Goal: Subscribe to service/newsletter

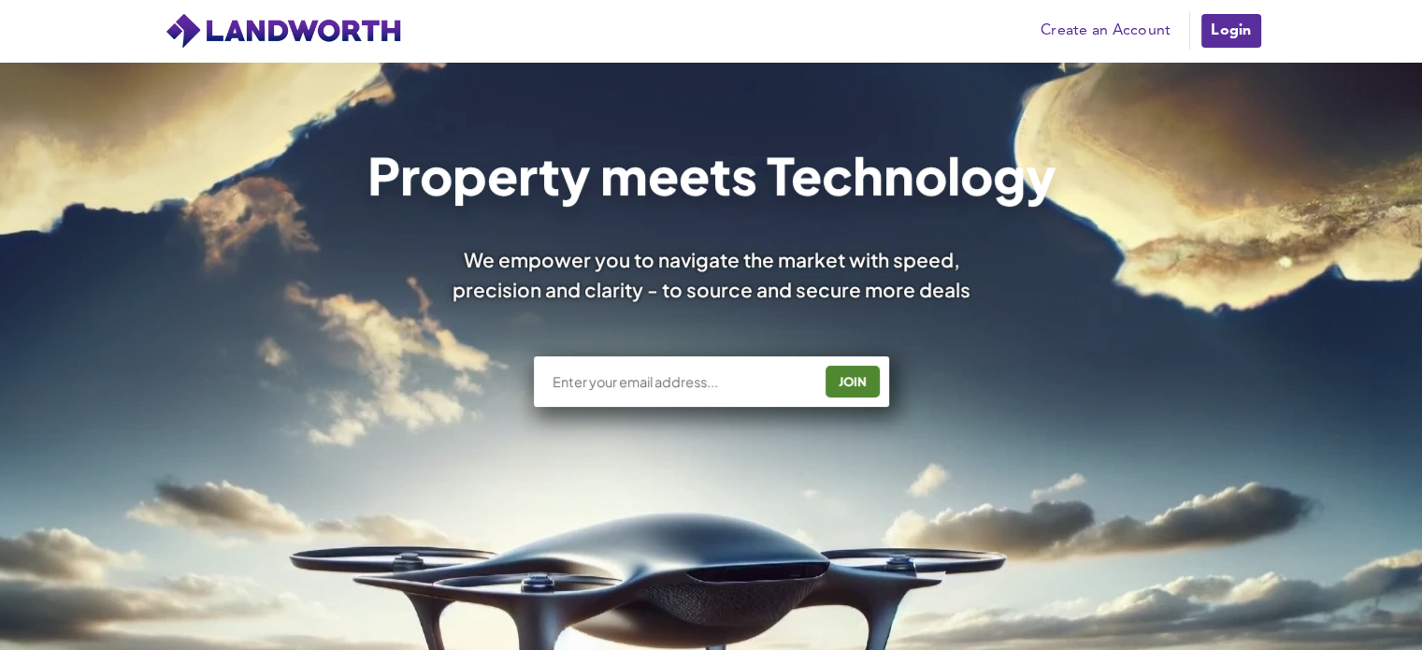
click at [746, 392] on div "JOIN" at bounding box center [711, 381] width 355 height 50
click at [738, 392] on div "JOIN" at bounding box center [711, 381] width 355 height 50
click at [694, 365] on div "JOIN" at bounding box center [711, 381] width 355 height 50
click at [695, 377] on input "text" at bounding box center [681, 381] width 261 height 19
type input "[EMAIL_ADDRESS][DOMAIN_NAME]"
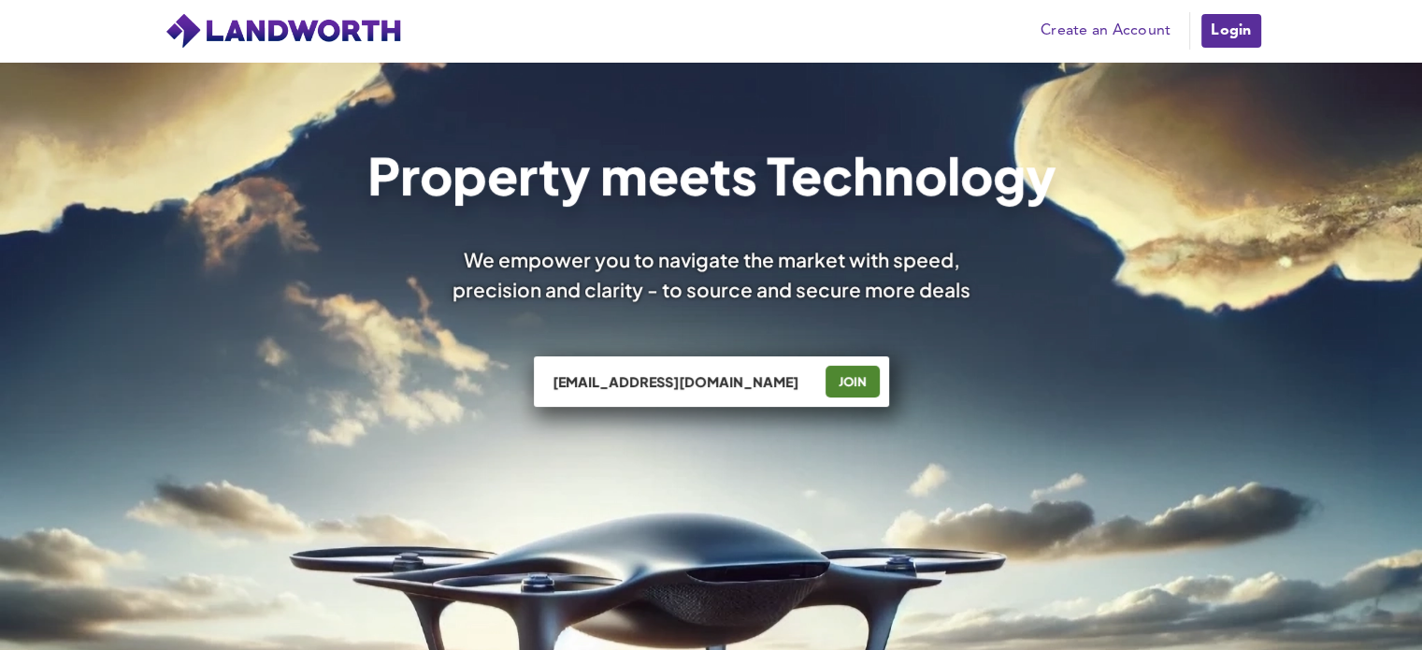
click at [819, 373] on div "[EMAIL_ADDRESS][DOMAIN_NAME]" at bounding box center [688, 381] width 275 height 19
click at [862, 391] on div "JOIN" at bounding box center [852, 381] width 43 height 30
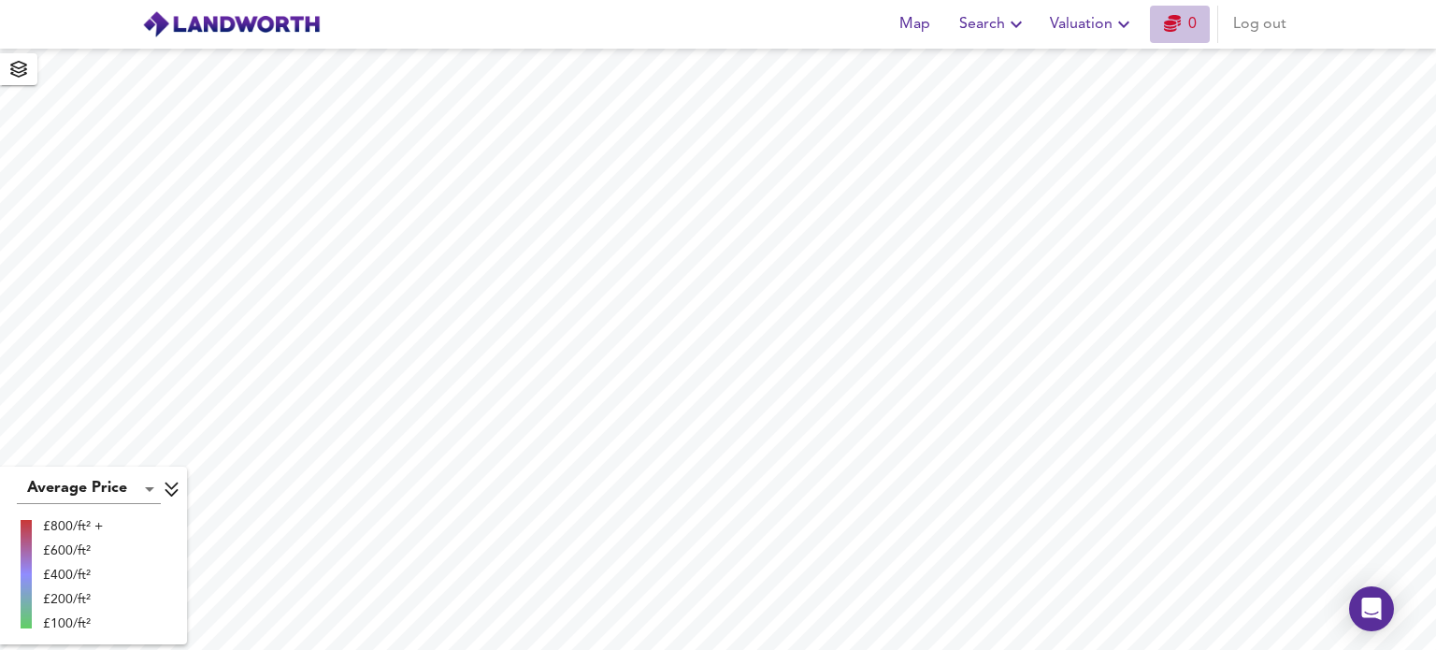
click at [1182, 21] on link "0" at bounding box center [1180, 24] width 33 height 26
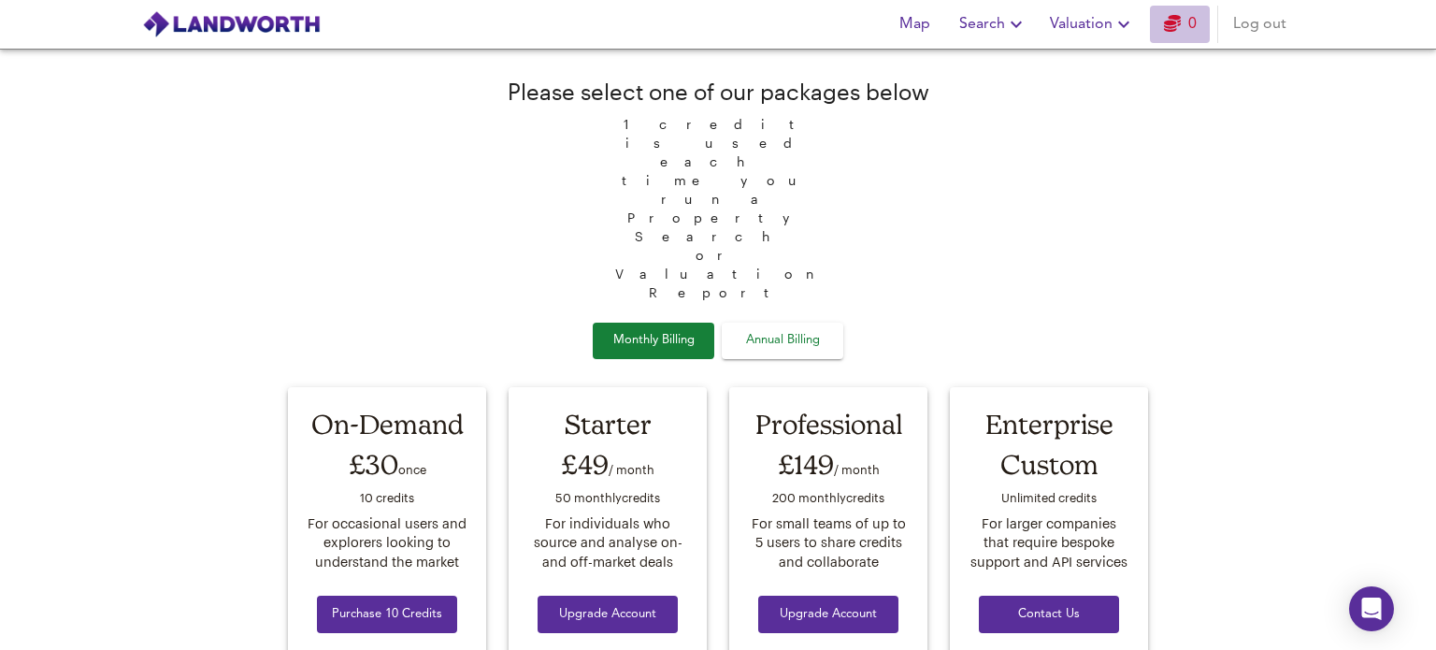
click at [1182, 21] on link "0" at bounding box center [1180, 24] width 33 height 26
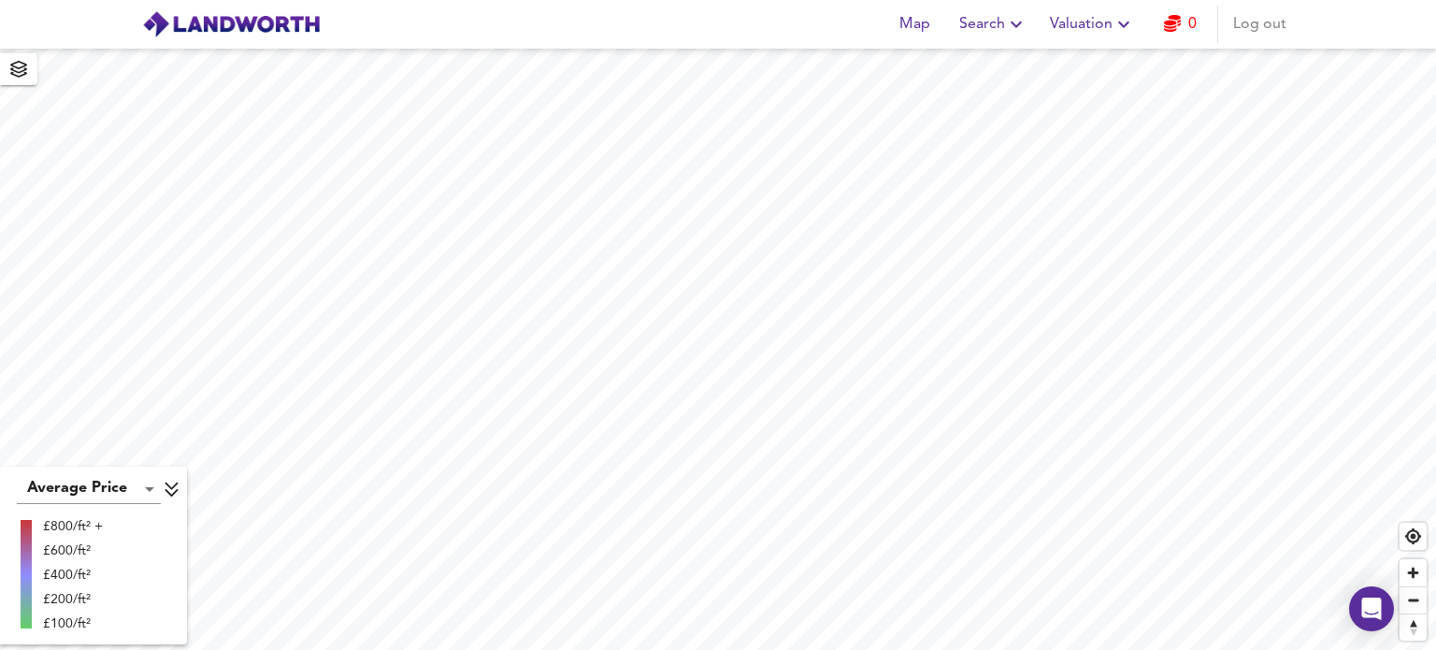
click at [1181, 29] on link "0" at bounding box center [1180, 24] width 33 height 26
